Goal: Check status: Check status

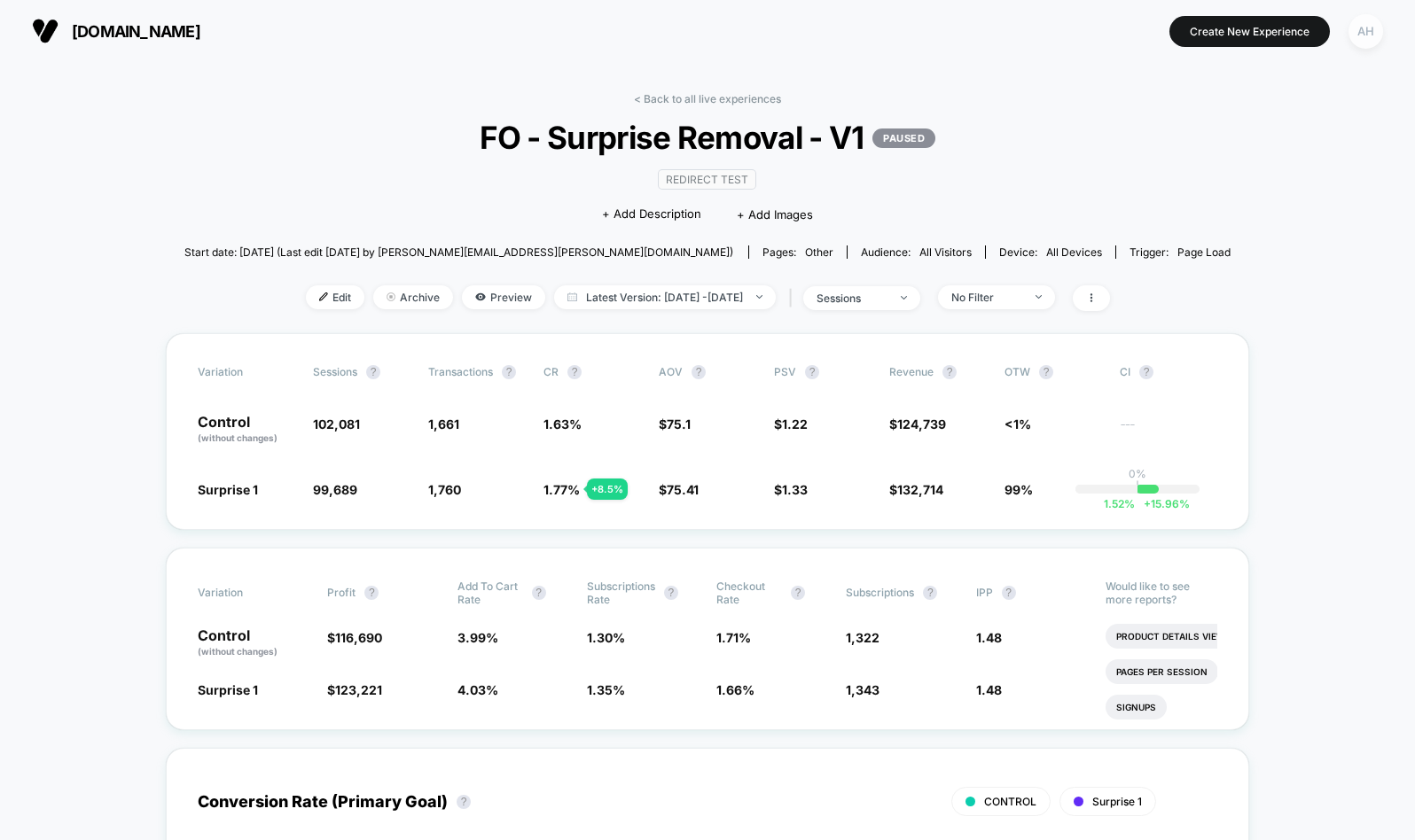
click at [1370, 44] on div "AH" at bounding box center [1365, 31] width 35 height 35
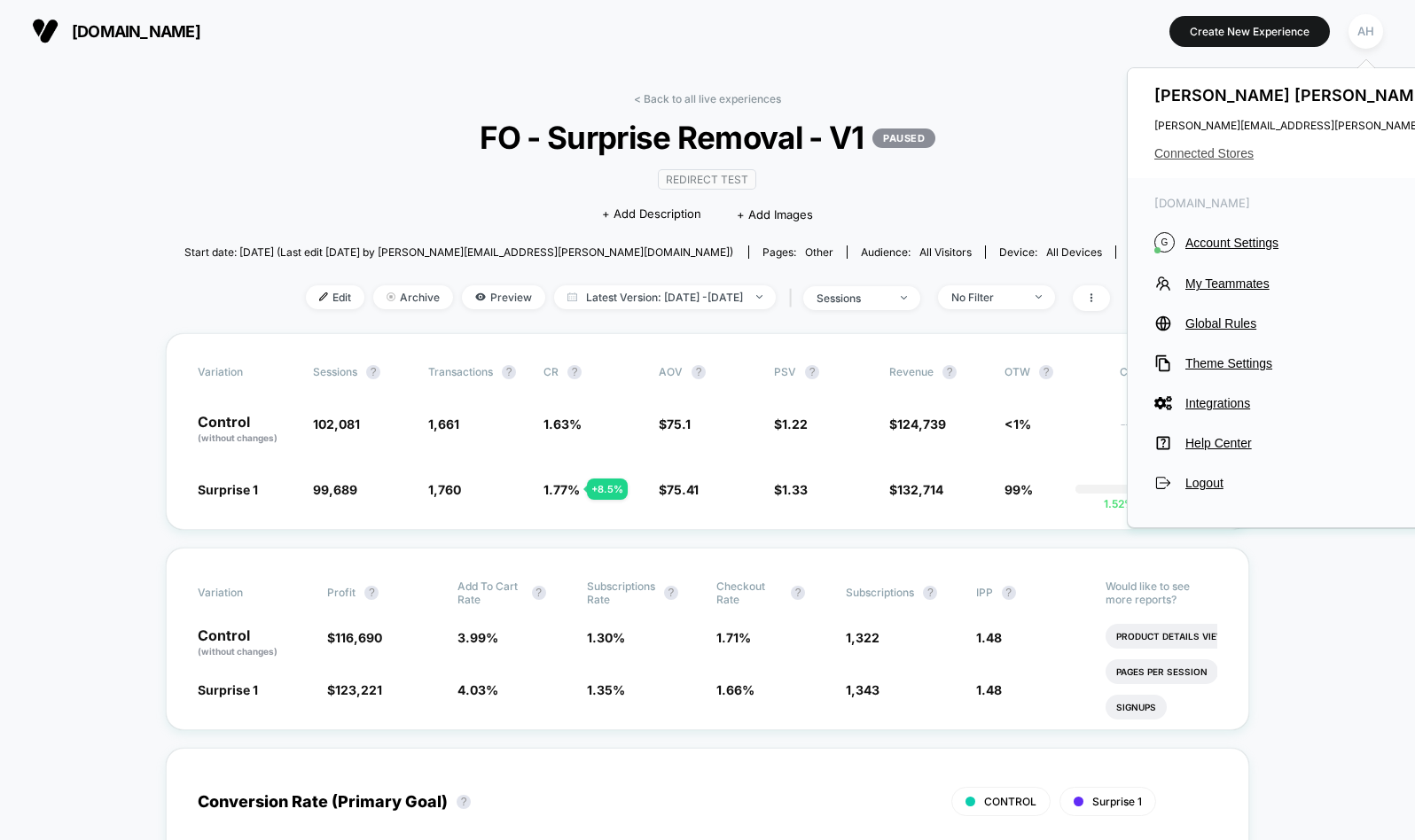
click at [1195, 158] on span "Connected Stores" at bounding box center [1331, 153] width 352 height 14
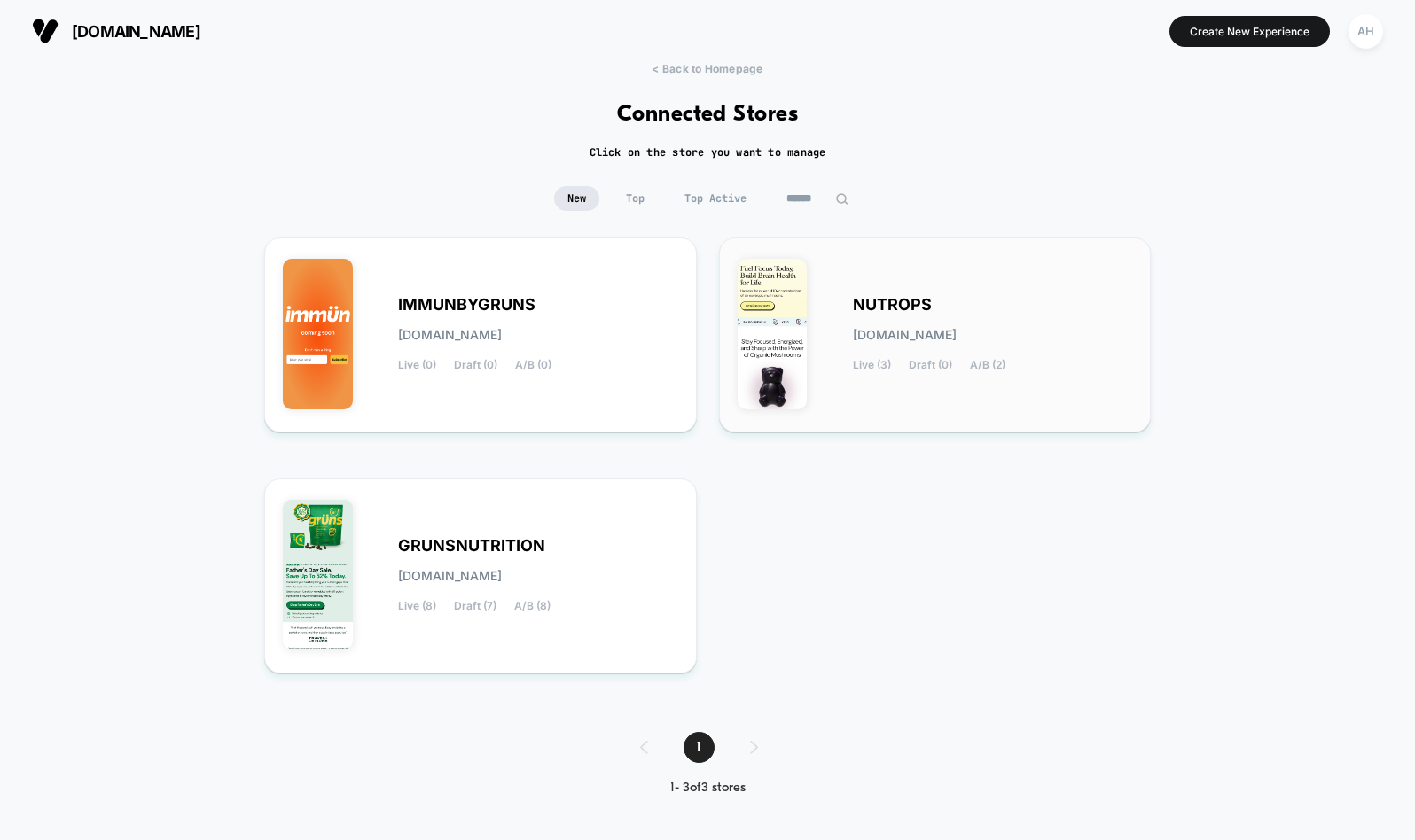
click at [896, 349] on div "NUTROPS [DOMAIN_NAME] Live (3) Draft (0) A/B (2)" at bounding box center [993, 335] width 280 height 73
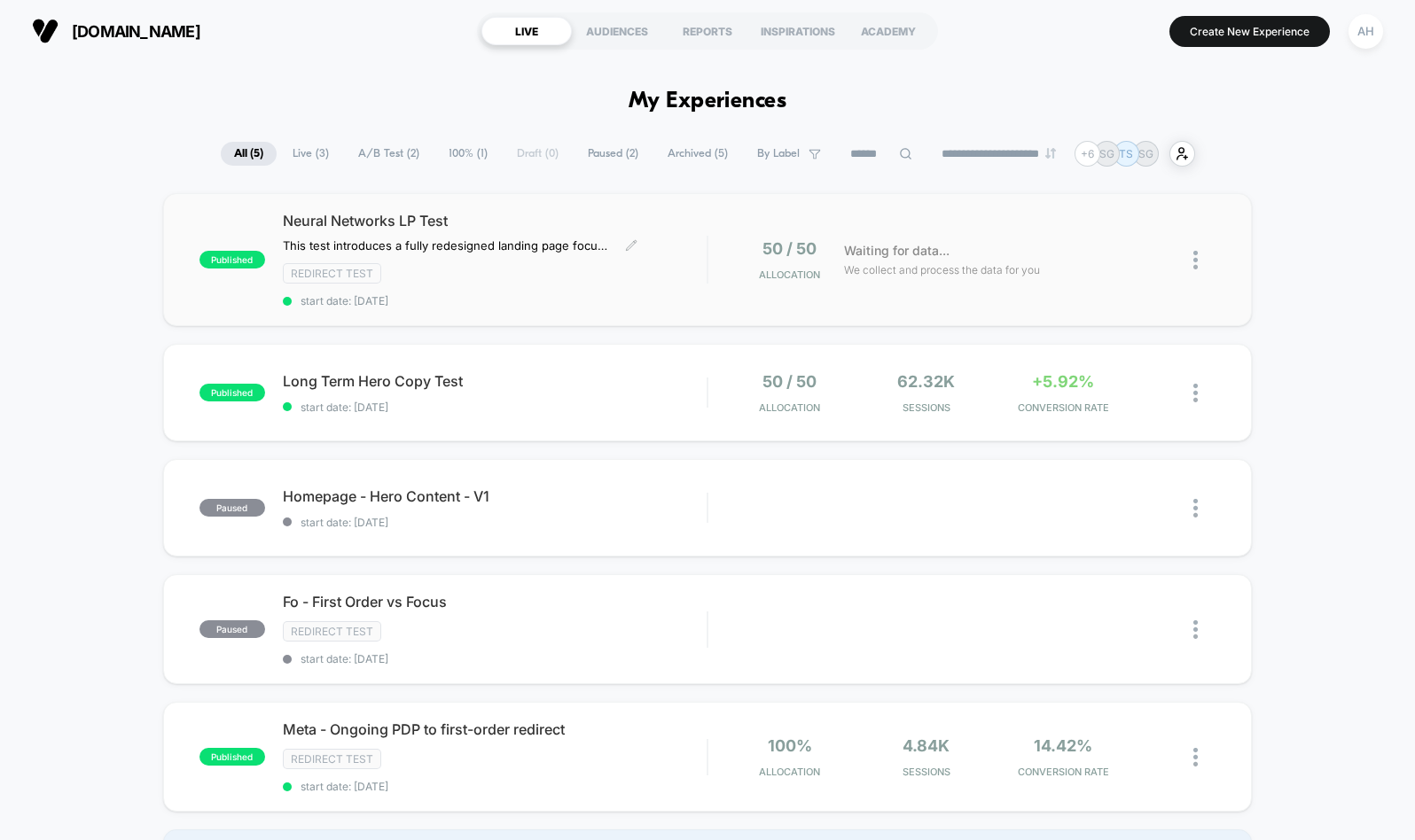
click at [651, 303] on span "start date: [DATE]" at bounding box center [494, 300] width 424 height 13
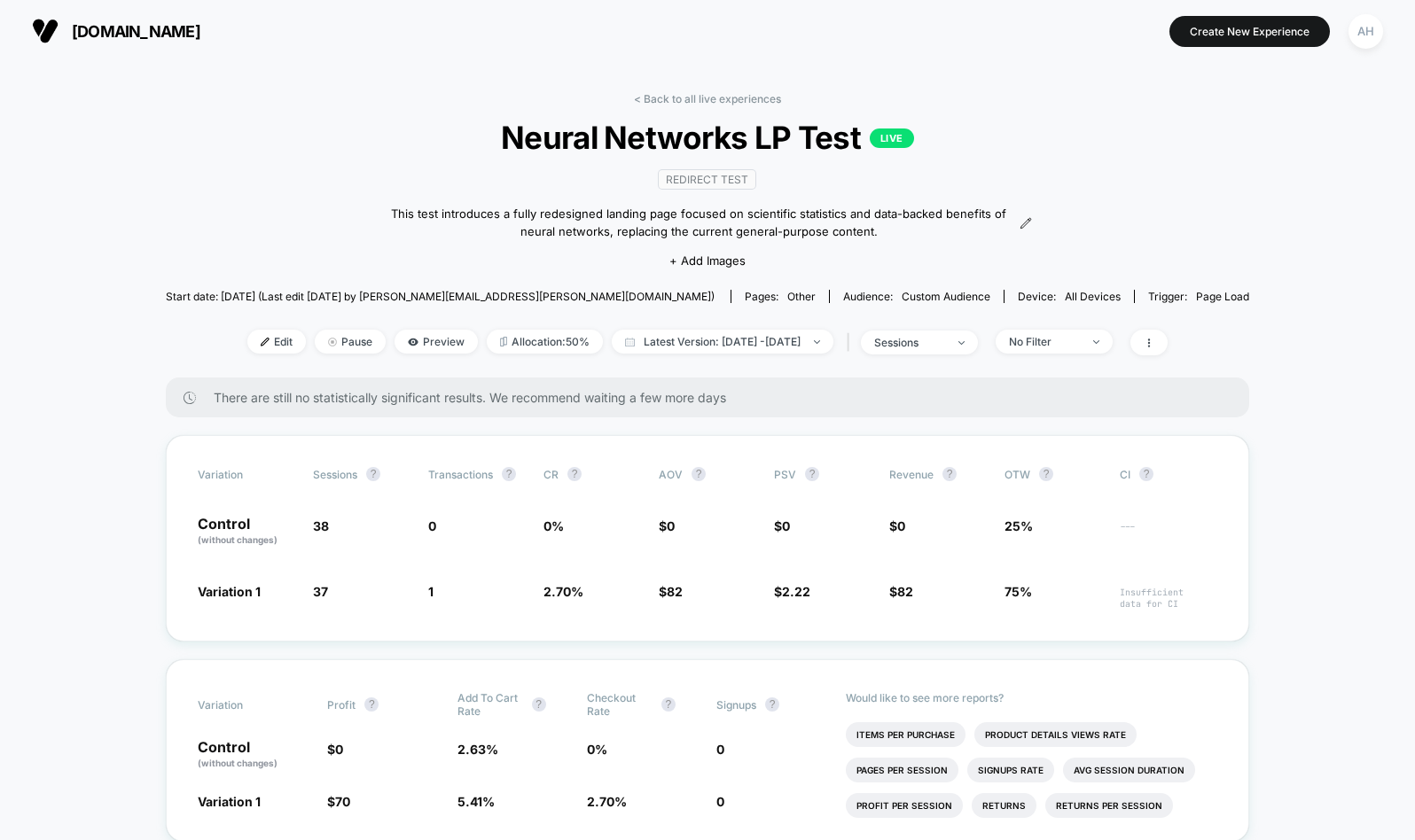
click at [671, 99] on link "< Back to all live experiences" at bounding box center [707, 99] width 147 height 13
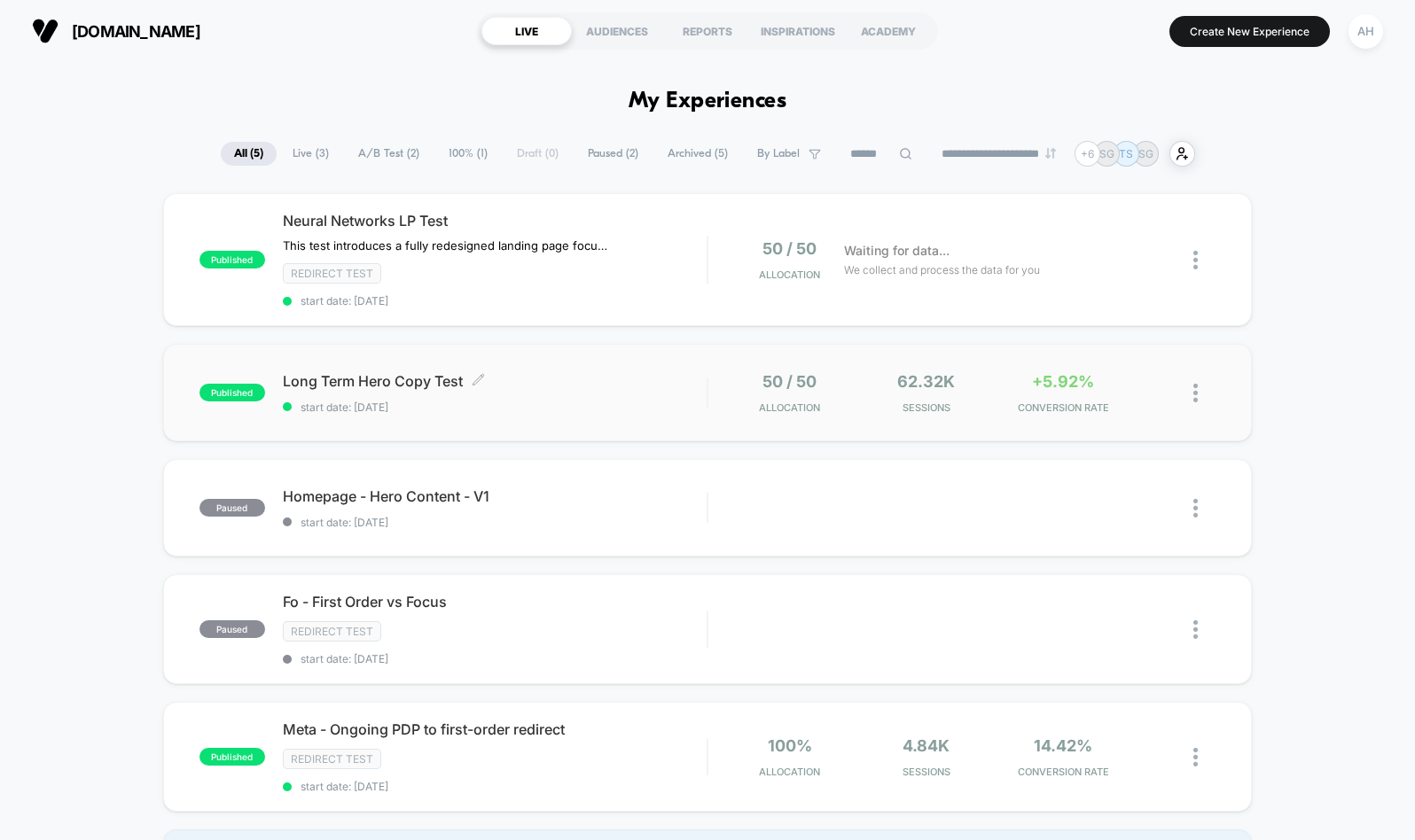
click at [618, 380] on span "Long Term Hero Copy Test Click to edit experience details" at bounding box center [494, 381] width 424 height 18
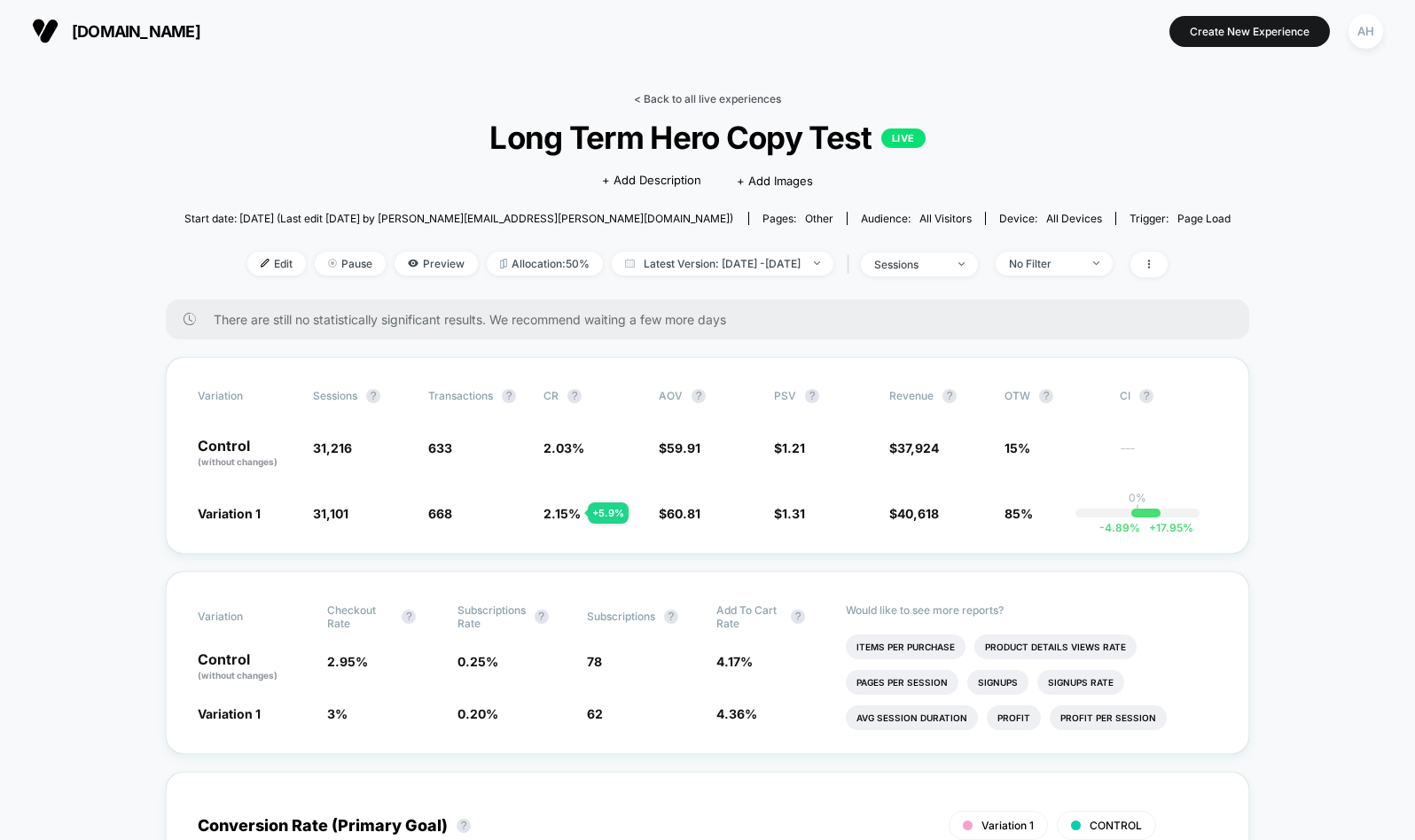
click at [699, 98] on link "< Back to all live experiences" at bounding box center [707, 99] width 147 height 13
